Goal: Task Accomplishment & Management: Use online tool/utility

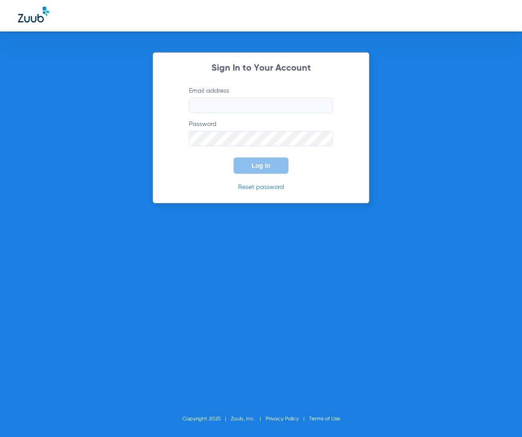
type input "[EMAIL_ADDRESS][DOMAIN_NAME]"
click at [263, 165] on span "Log In" at bounding box center [260, 165] width 19 height 7
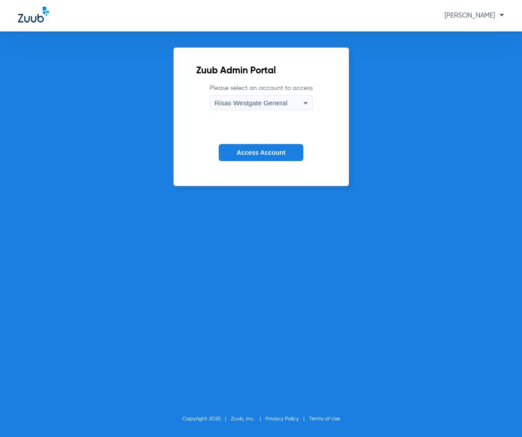
click at [263, 150] on span "Access Account" at bounding box center [261, 152] width 49 height 7
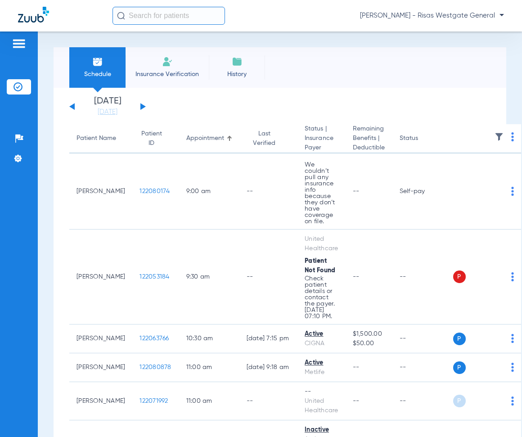
click at [182, 60] on li "Insurance Verification" at bounding box center [166, 67] width 83 height 40
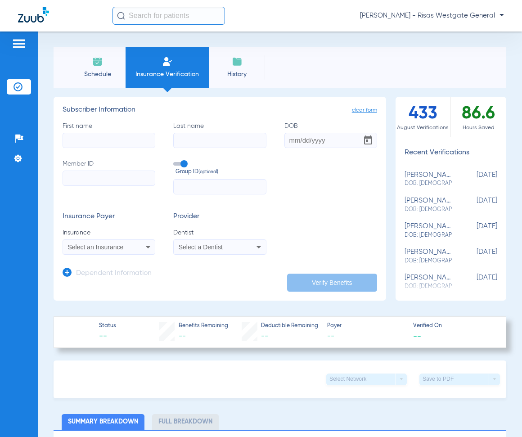
click at [137, 248] on div "Select an Insurance" at bounding box center [109, 246] width 92 height 11
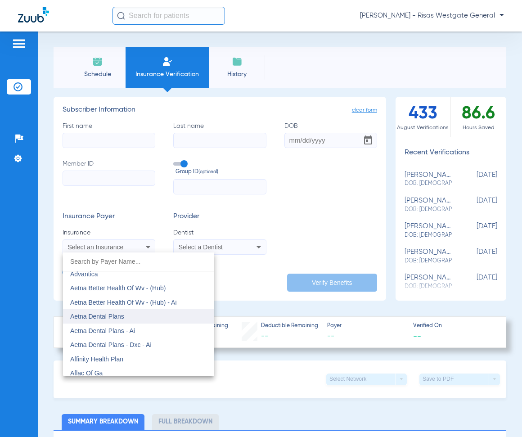
scroll to position [45, 0]
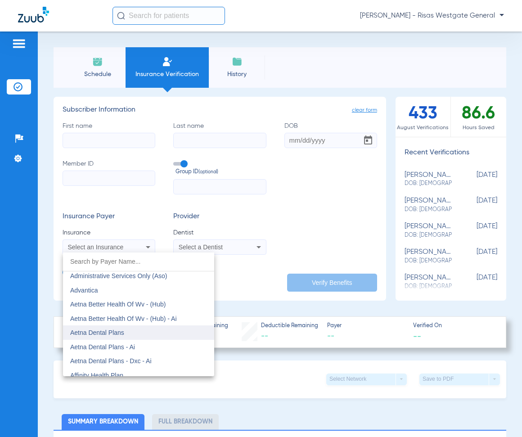
click at [136, 331] on mat-option "Aetna Dental Plans" at bounding box center [138, 332] width 151 height 14
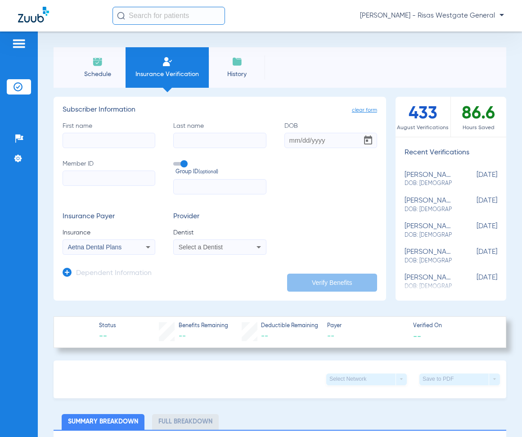
paste input "W270627059"
type input "W270627059"
click at [95, 139] on input "First name" at bounding box center [108, 140] width 93 height 15
type input "ISIDRO"
type input "SEBASTIAN"
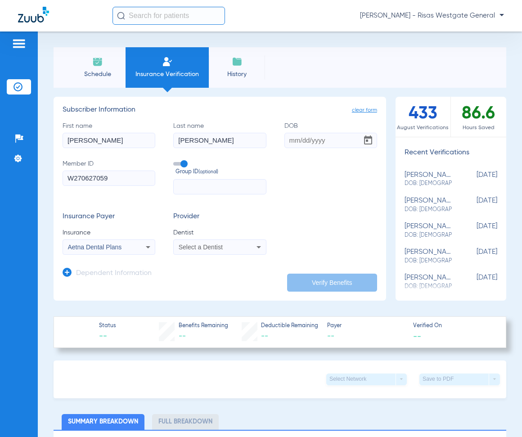
click at [285, 141] on input "DOB" at bounding box center [330, 140] width 93 height 15
type input "09/25/1999"
click at [238, 188] on input "text" at bounding box center [219, 186] width 93 height 15
click at [204, 249] on span "Select a Dentist" at bounding box center [200, 246] width 44 height 7
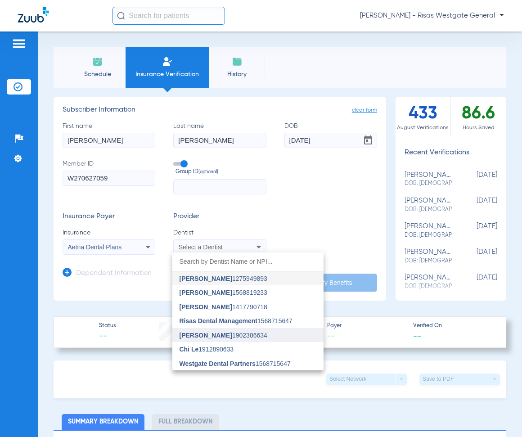
click at [237, 335] on span "Arjun Bassin 1902386634" at bounding box center [223, 335] width 88 height 6
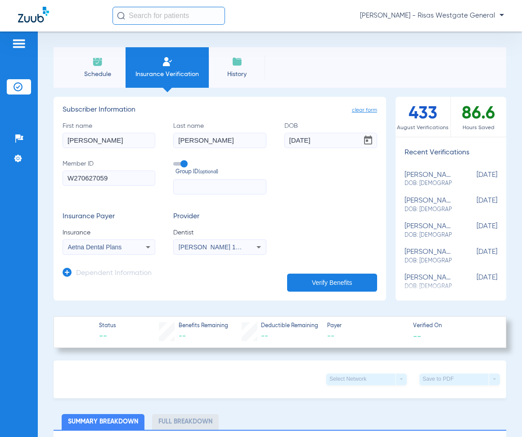
click at [314, 281] on button "Verify Benefits" at bounding box center [332, 282] width 90 height 18
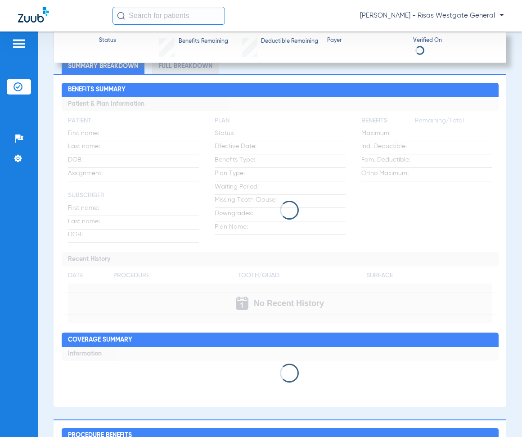
scroll to position [315, 0]
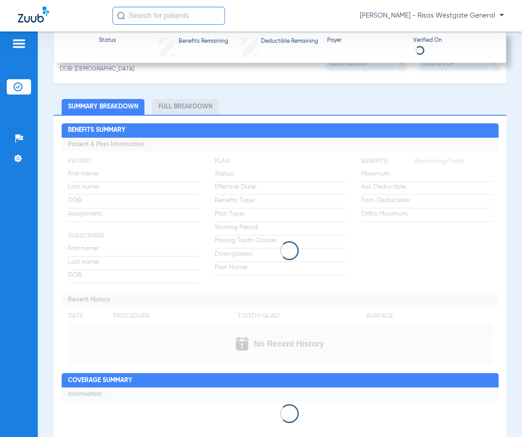
click at [180, 102] on li "Full Breakdown" at bounding box center [185, 107] width 67 height 16
click at [116, 106] on li "Summary Breakdown" at bounding box center [103, 107] width 83 height 16
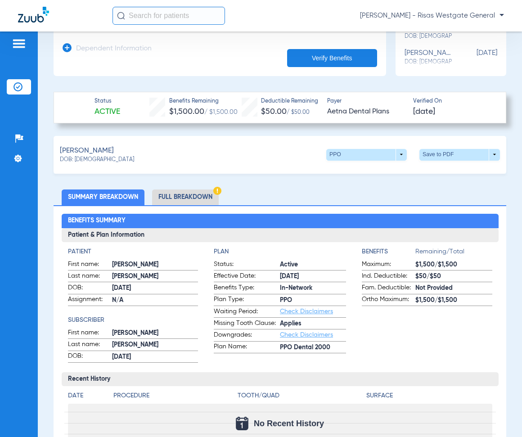
scroll to position [225, 0]
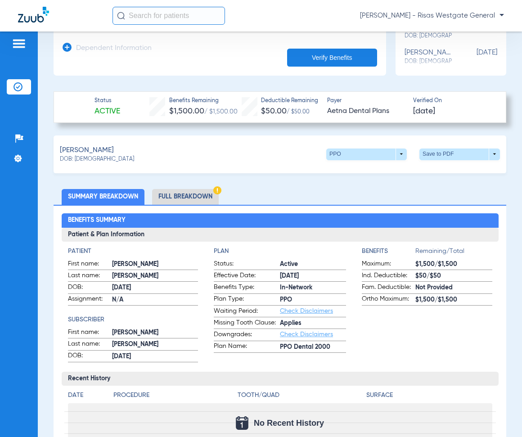
click at [178, 194] on li "Full Breakdown" at bounding box center [185, 197] width 67 height 16
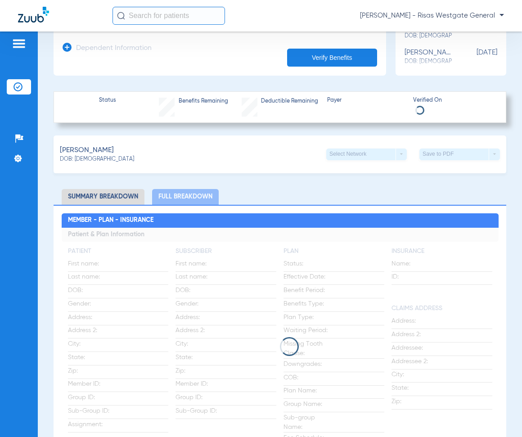
click at [114, 199] on li "Summary Breakdown" at bounding box center [103, 197] width 83 height 16
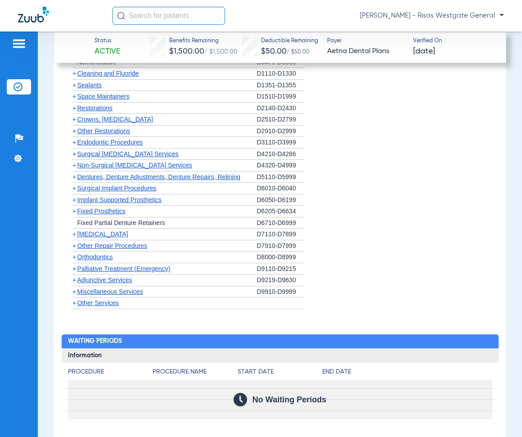
scroll to position [1124, 0]
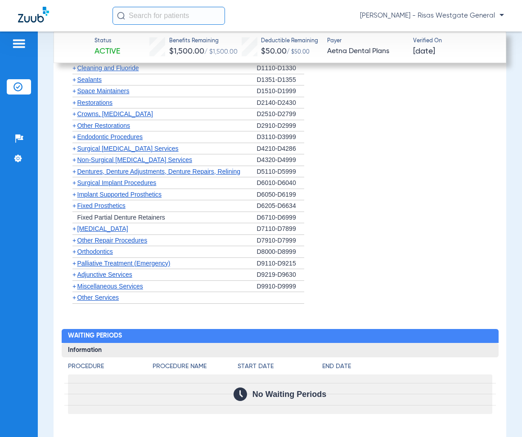
click at [75, 251] on span "+" at bounding box center [74, 251] width 4 height 7
